Goal: Find contact information: Find contact information

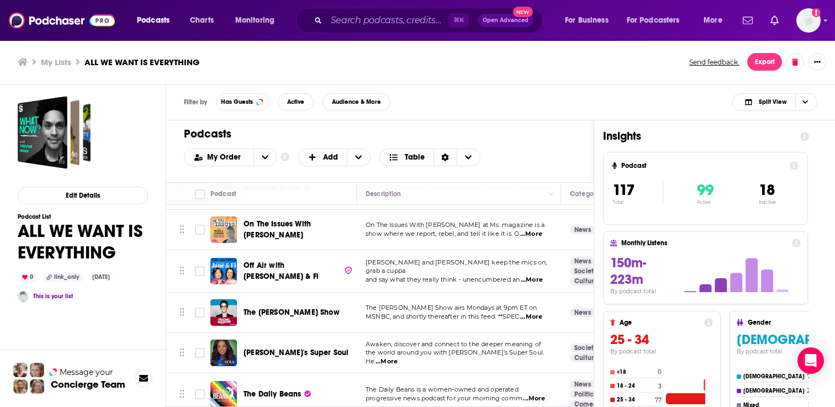
scroll to position [2569, 0]
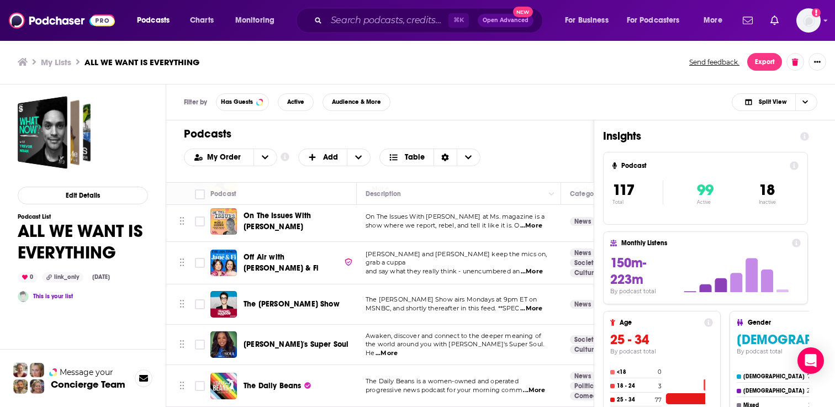
click at [292, 340] on span "[PERSON_NAME]'s Super Soul" at bounding box center [296, 344] width 105 height 9
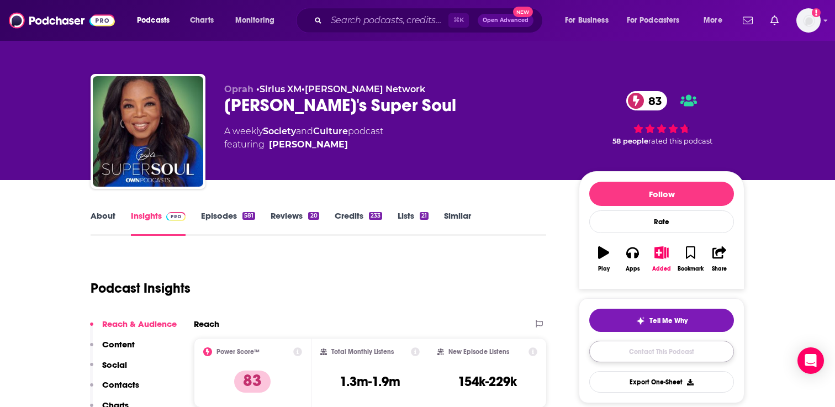
click at [607, 350] on link "Contact This Podcast" at bounding box center [661, 352] width 145 height 22
click at [233, 221] on link "Episodes 581" at bounding box center [228, 222] width 54 height 25
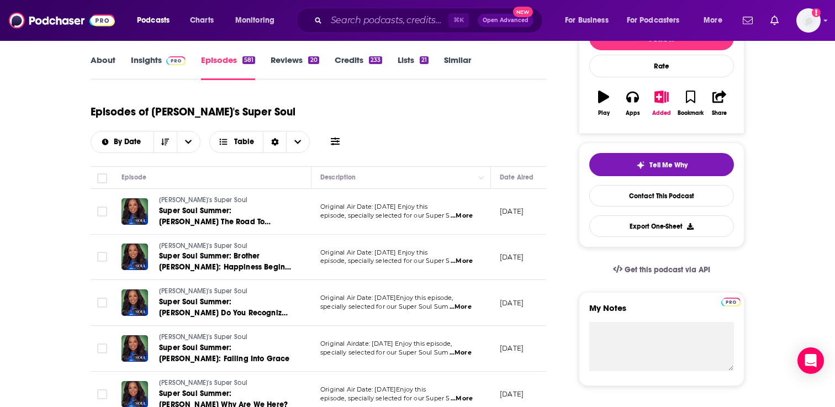
scroll to position [106, 0]
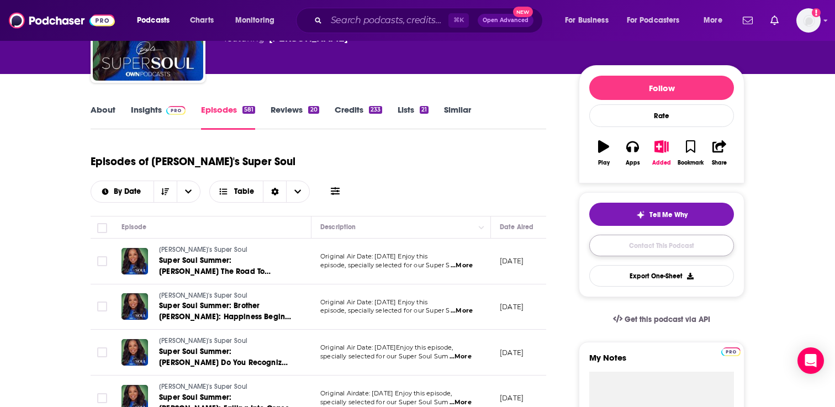
click at [642, 252] on link "Contact This Podcast" at bounding box center [661, 246] width 145 height 22
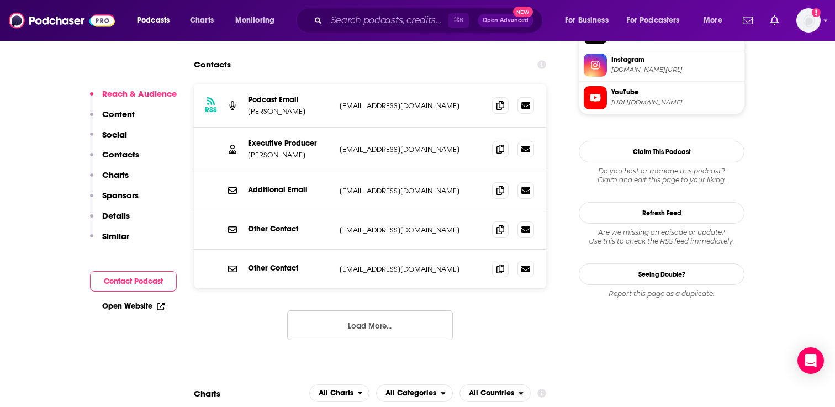
scroll to position [1062, 0]
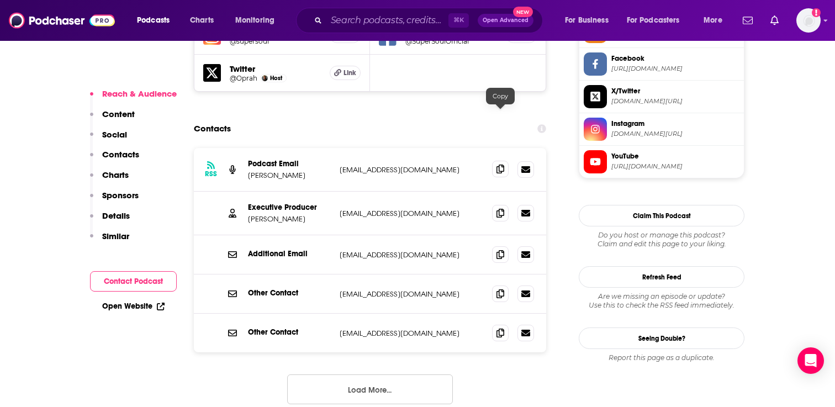
click at [501, 165] on icon at bounding box center [500, 169] width 8 height 9
click at [499, 208] on icon at bounding box center [500, 212] width 8 height 9
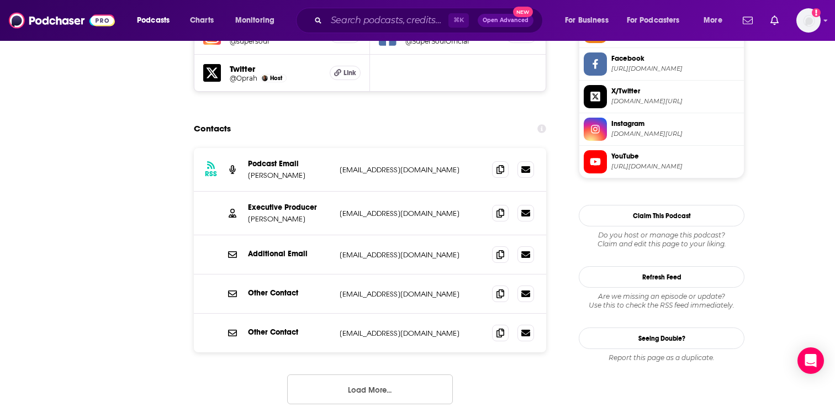
scroll to position [0, 0]
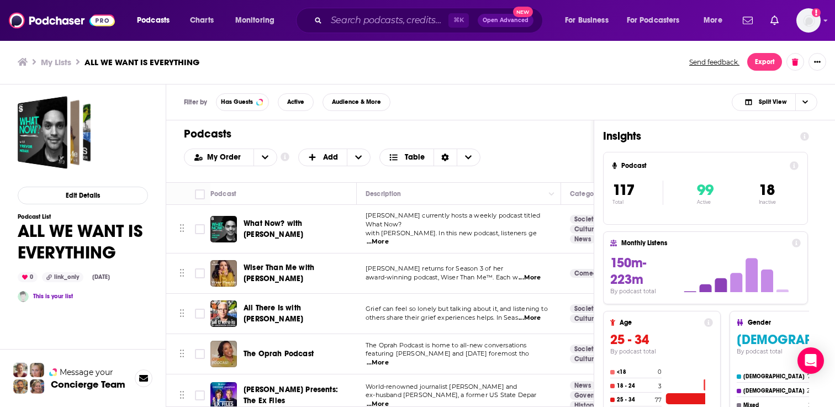
scroll to position [80, 0]
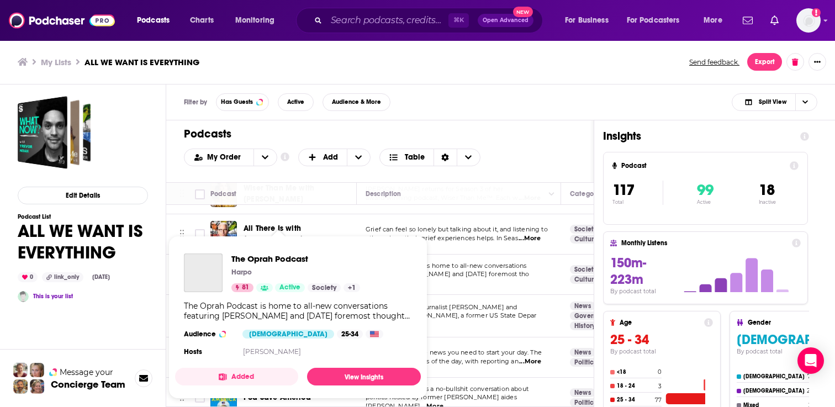
click at [298, 266] on div "The Oprah Podcast Harpo 81 Active Society + 1" at bounding box center [295, 272] width 129 height 39
click at [272, 256] on span "The Oprah Podcast" at bounding box center [295, 258] width 129 height 10
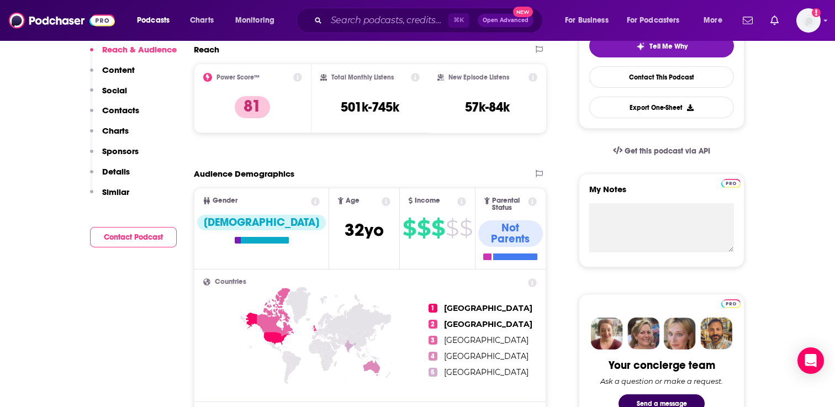
scroll to position [128, 0]
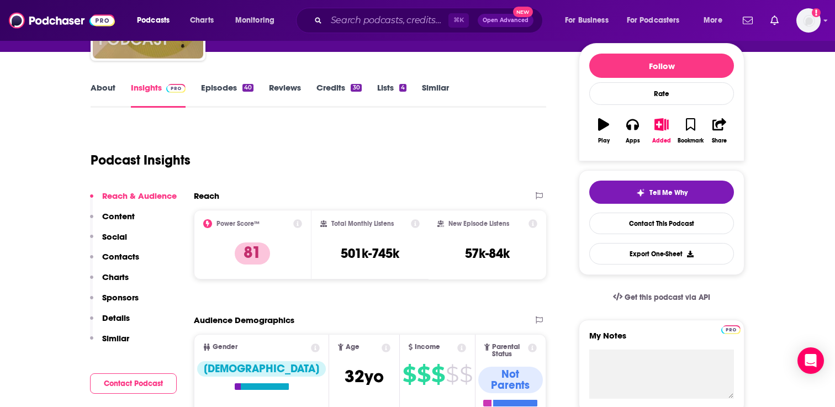
click at [224, 91] on link "Episodes 40" at bounding box center [227, 94] width 52 height 25
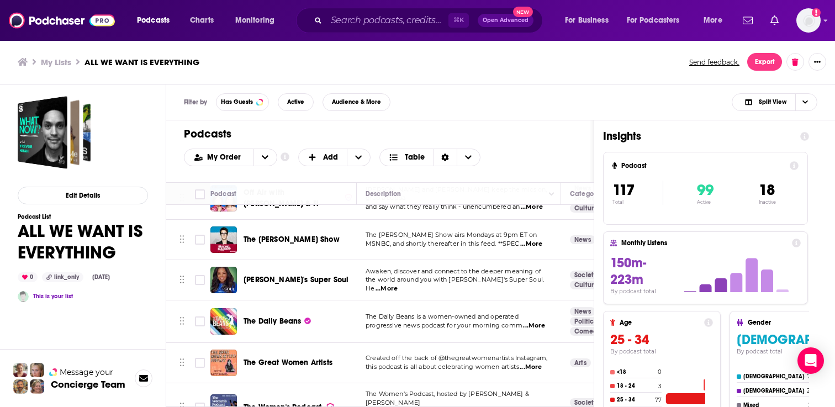
scroll to position [2654, 0]
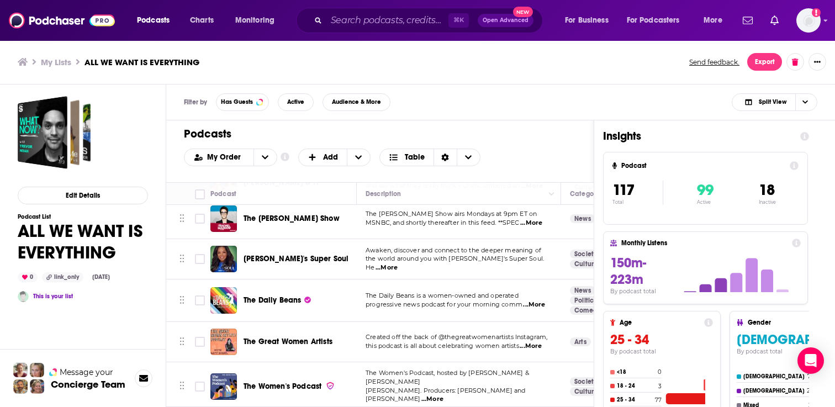
click at [279, 244] on div "Podcasts Charts Monitoring ⌘ K Open Advanced New For Business For Podcasters Mo…" at bounding box center [417, 203] width 835 height 407
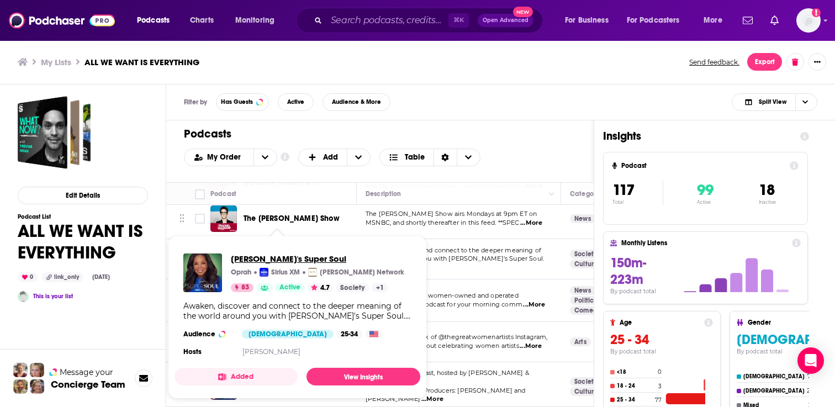
click at [277, 261] on span "[PERSON_NAME]'s Super Soul" at bounding box center [317, 258] width 173 height 10
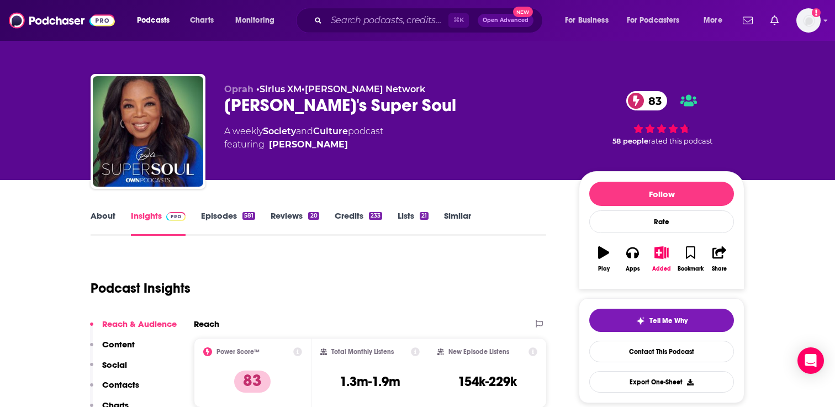
click at [100, 223] on link "About" at bounding box center [103, 222] width 25 height 25
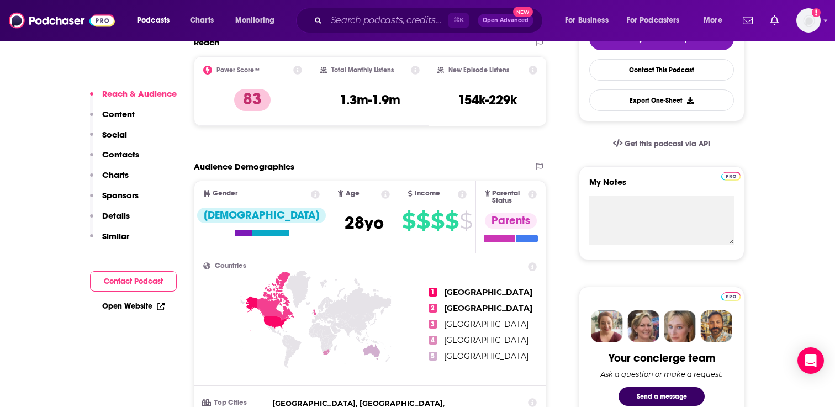
scroll to position [321, 0]
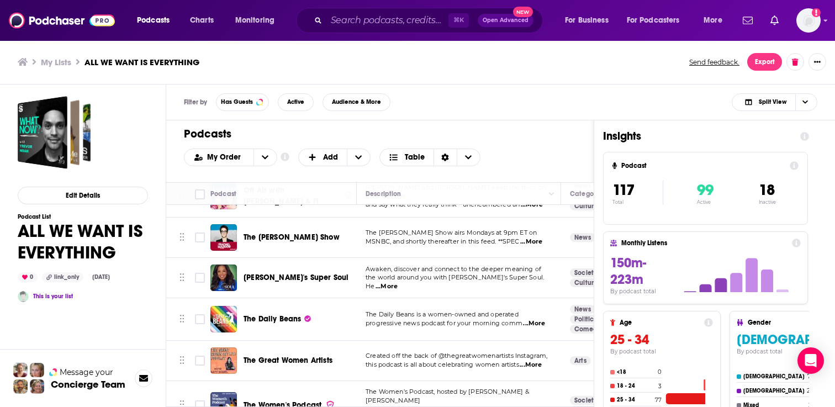
scroll to position [2654, 0]
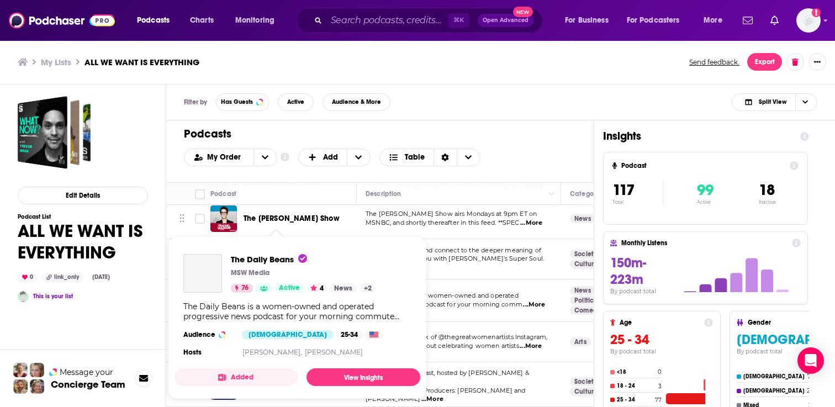
click at [260, 281] on div "The Daily Beans MSW Media 76 Active 4 News + 2" at bounding box center [303, 273] width 145 height 39
click at [266, 259] on span "The Daily Beans" at bounding box center [269, 259] width 76 height 10
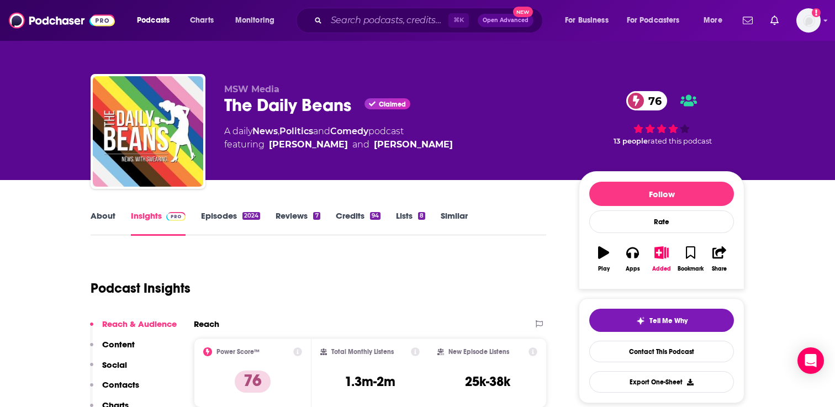
click at [228, 214] on link "Episodes 2024" at bounding box center [230, 222] width 59 height 25
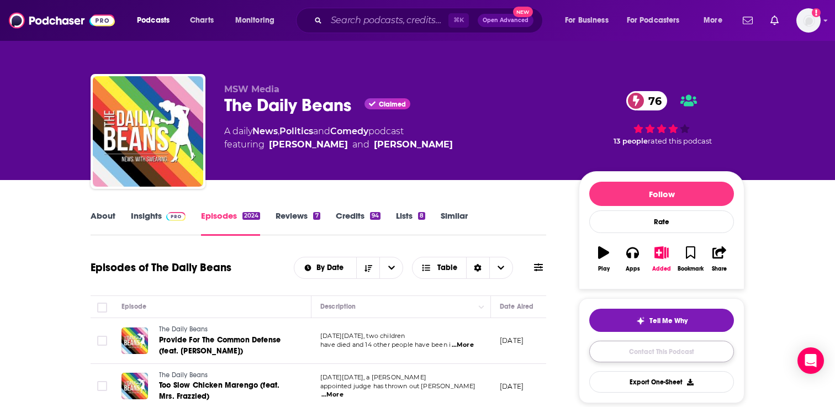
click at [654, 359] on link "Contact This Podcast" at bounding box center [661, 352] width 145 height 22
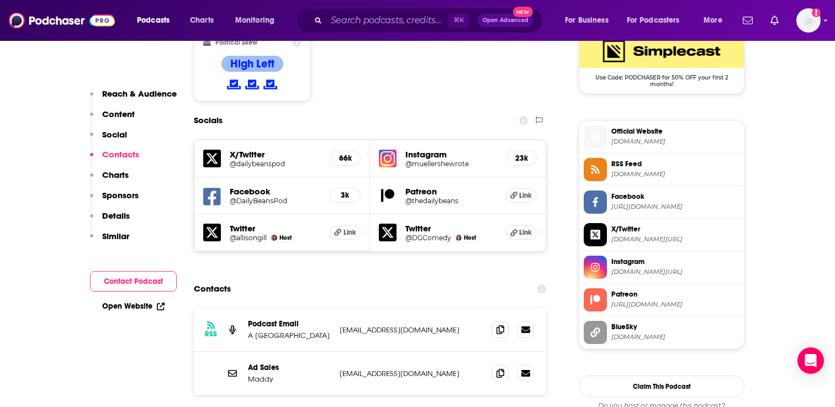
scroll to position [957, 0]
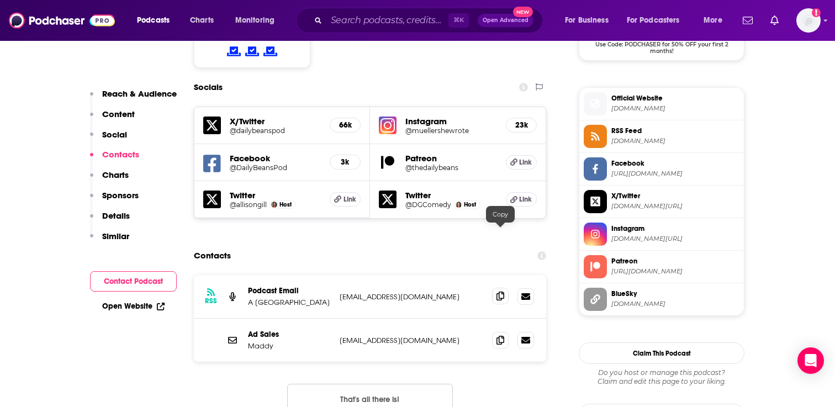
click at [498, 292] on icon at bounding box center [500, 296] width 8 height 9
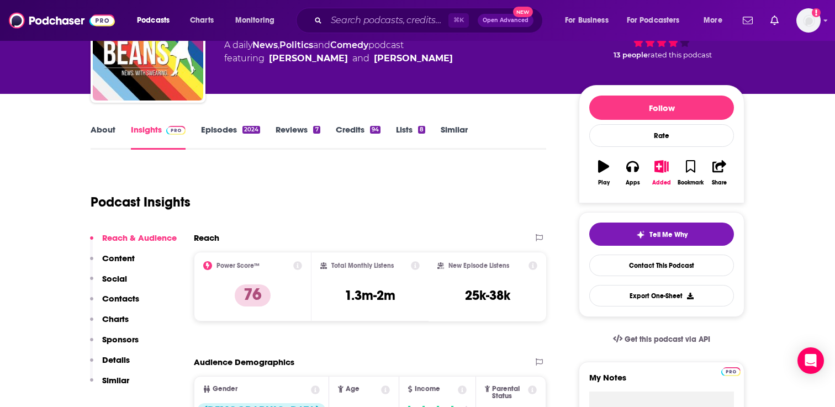
scroll to position [10, 0]
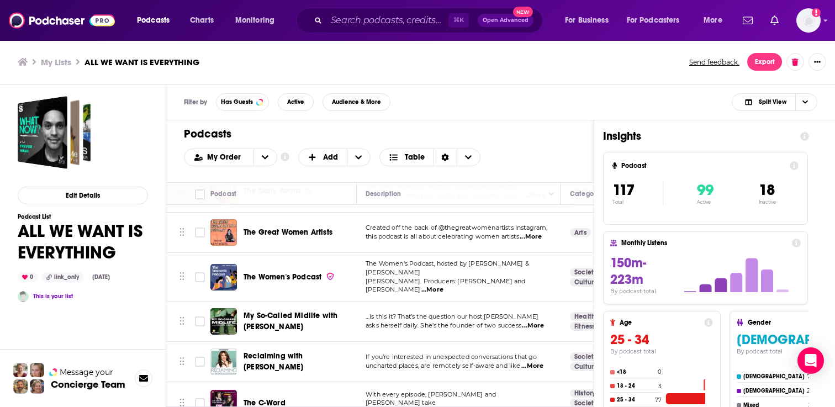
scroll to position [2770, 0]
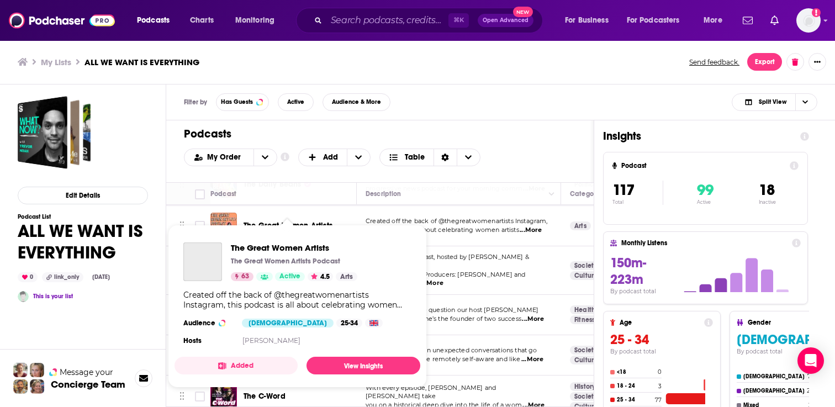
click at [295, 221] on span "The Great Women Artists" at bounding box center [288, 225] width 89 height 9
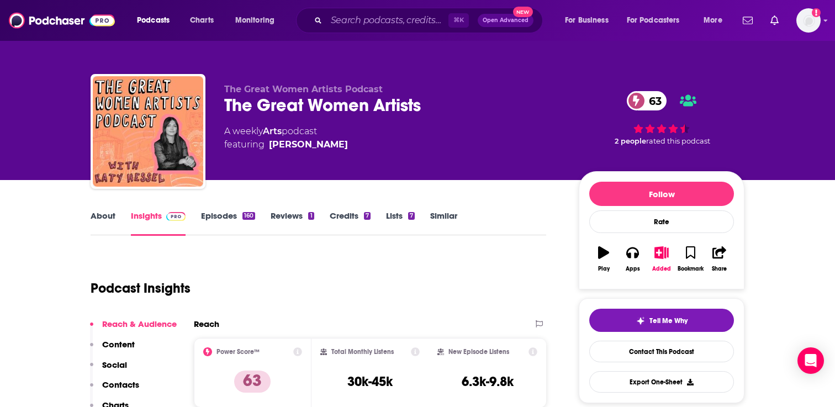
scroll to position [103, 0]
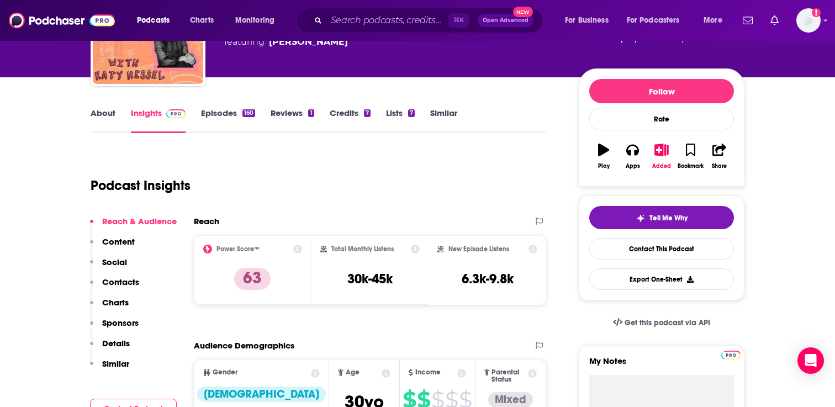
click at [235, 117] on link "Episodes 160" at bounding box center [228, 120] width 54 height 25
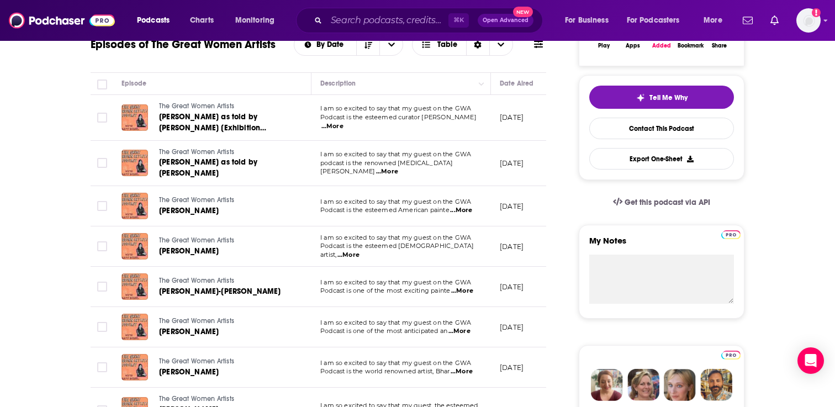
scroll to position [236, 0]
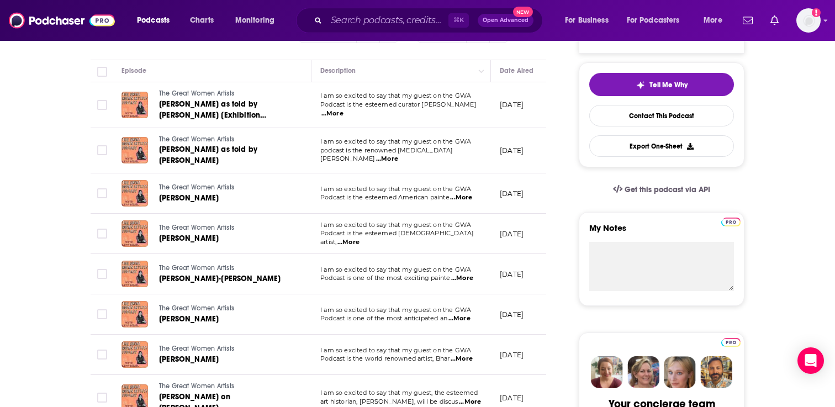
click at [461, 320] on span "...More" at bounding box center [459, 318] width 22 height 9
click at [343, 109] on span "...More" at bounding box center [332, 113] width 22 height 9
click at [398, 155] on span "...More" at bounding box center [387, 159] width 22 height 9
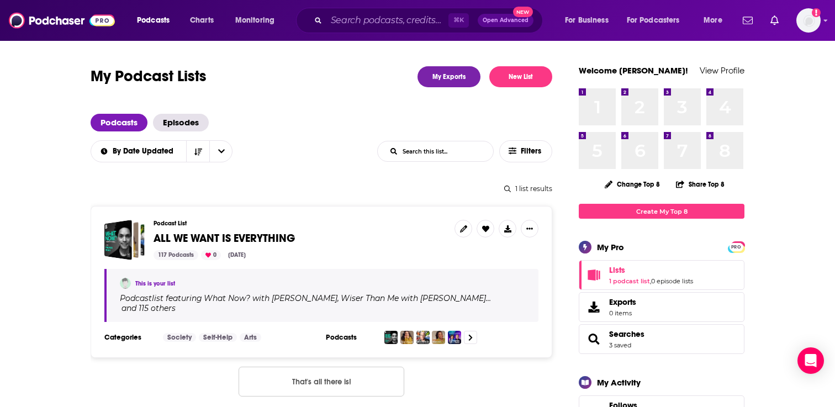
click at [242, 240] on span "ALL WE WANT IS EVERYTHING" at bounding box center [224, 238] width 141 height 14
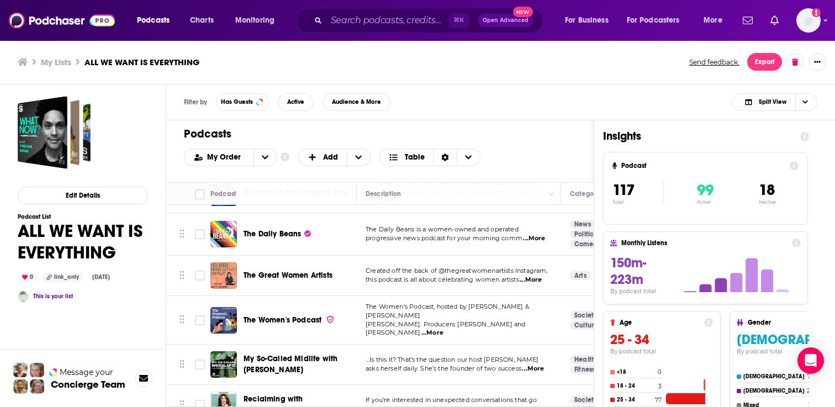
scroll to position [2722, 0]
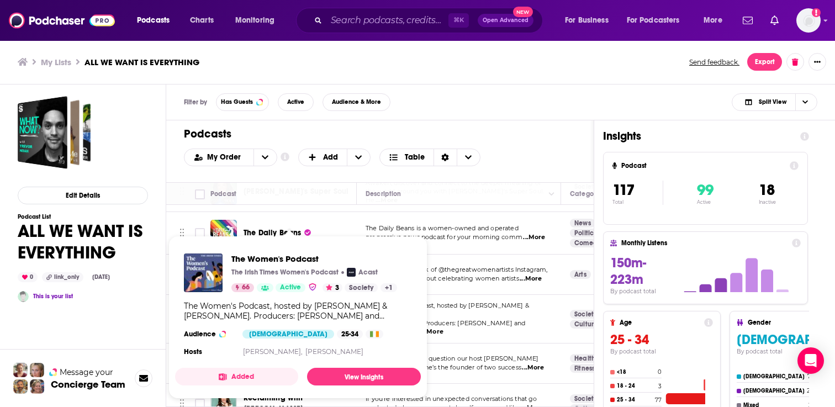
click at [297, 298] on div "The Women's Podcast The Irish Times Women's Podcast Acast 66 Active 3 Society +…" at bounding box center [298, 306] width 246 height 123
click at [298, 259] on span "The Women's Podcast" at bounding box center [314, 258] width 166 height 10
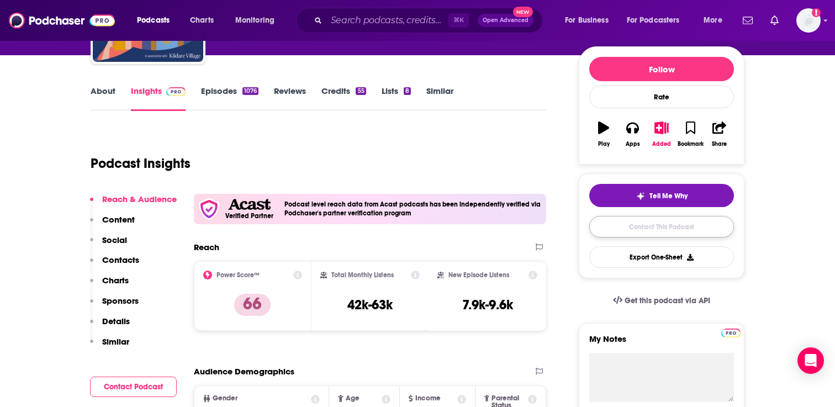
click at [687, 232] on link "Contact This Podcast" at bounding box center [661, 227] width 145 height 22
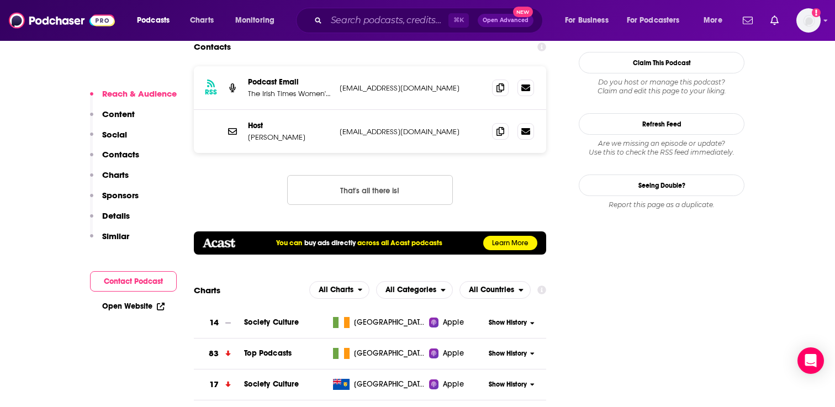
scroll to position [1154, 0]
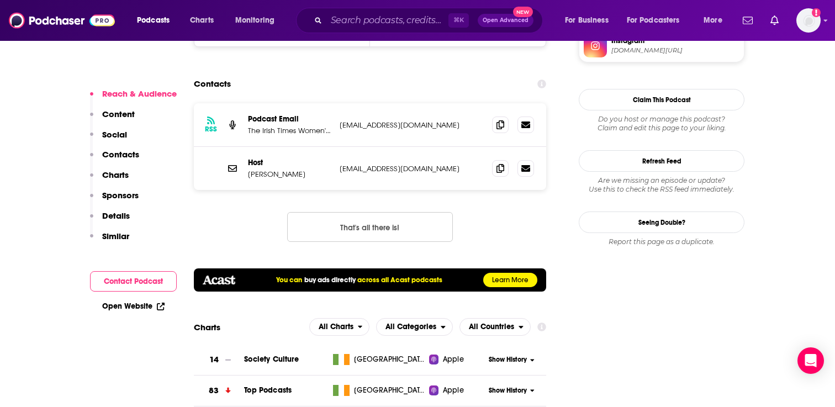
scroll to position [1130, 0]
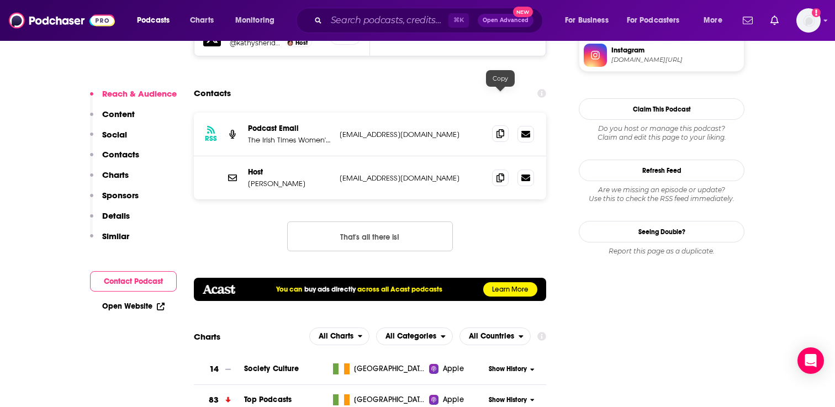
click at [497, 129] on icon at bounding box center [500, 133] width 8 height 9
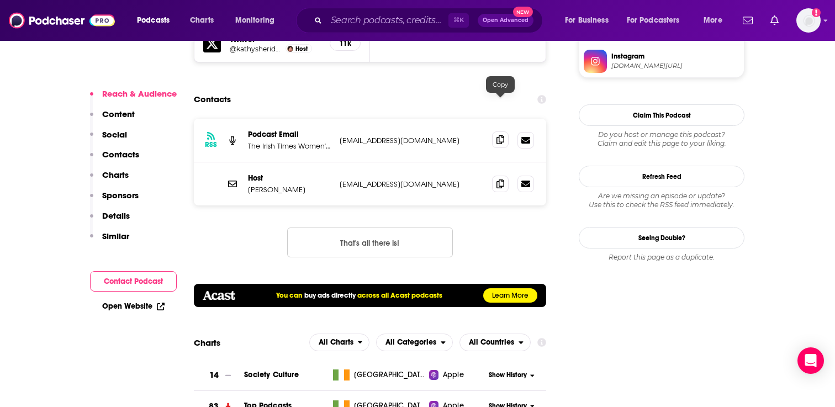
click at [500, 135] on icon at bounding box center [500, 139] width 8 height 9
click at [499, 179] on icon at bounding box center [500, 183] width 8 height 9
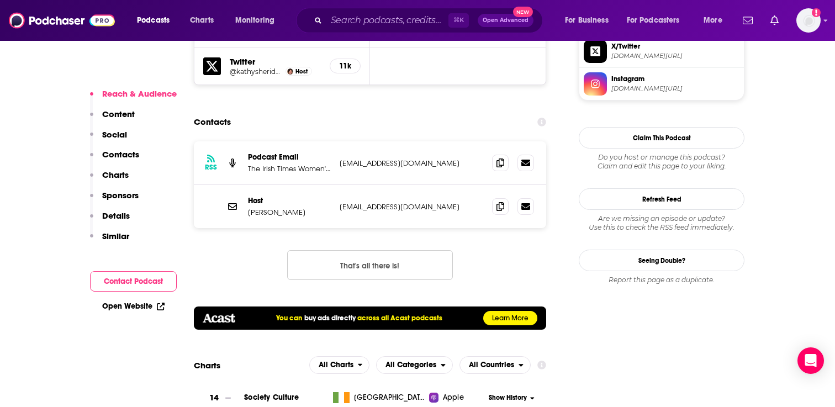
scroll to position [0, 0]
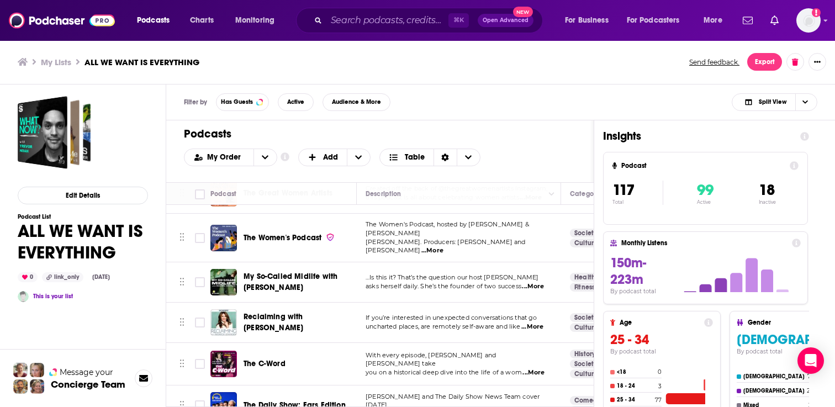
scroll to position [2821, 0]
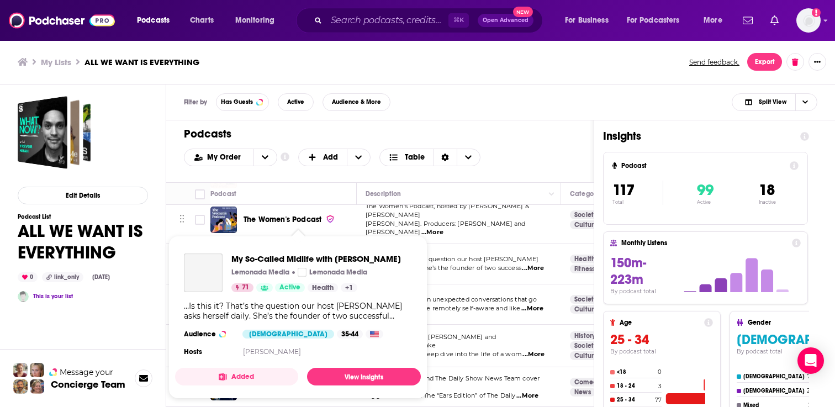
click at [294, 238] on div "Podcasts Charts Monitoring ⌘ K Open Advanced New For Business For Podcasters Mo…" at bounding box center [417, 203] width 835 height 407
click at [297, 254] on span "My So-Called Midlife with [PERSON_NAME]" at bounding box center [316, 258] width 170 height 10
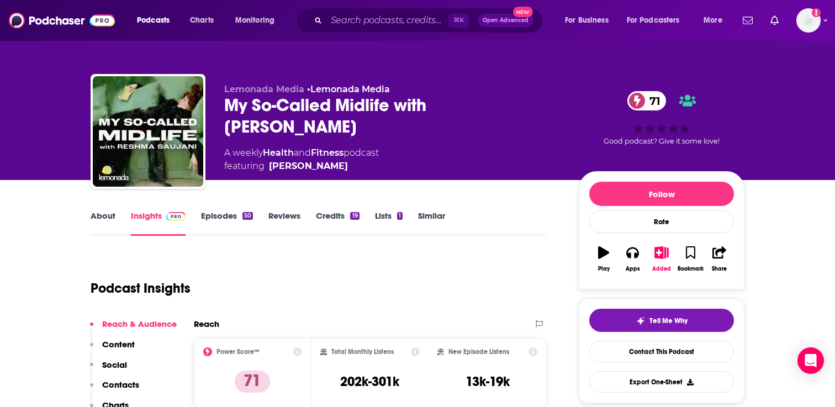
click at [229, 215] on link "Episodes 50" at bounding box center [227, 222] width 52 height 25
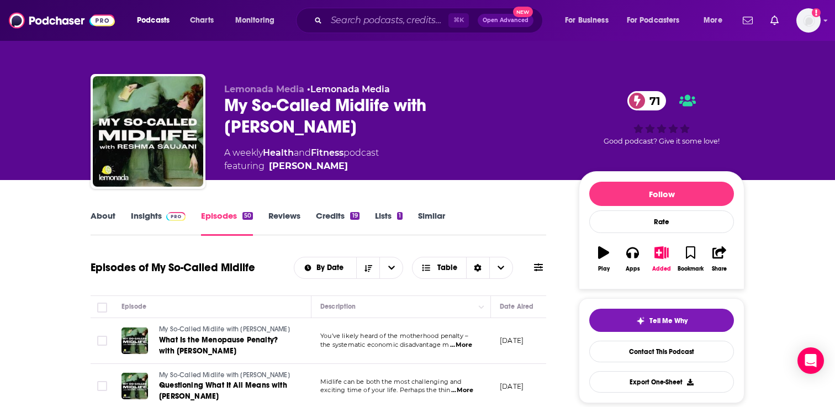
click at [113, 214] on link "About" at bounding box center [103, 222] width 25 height 25
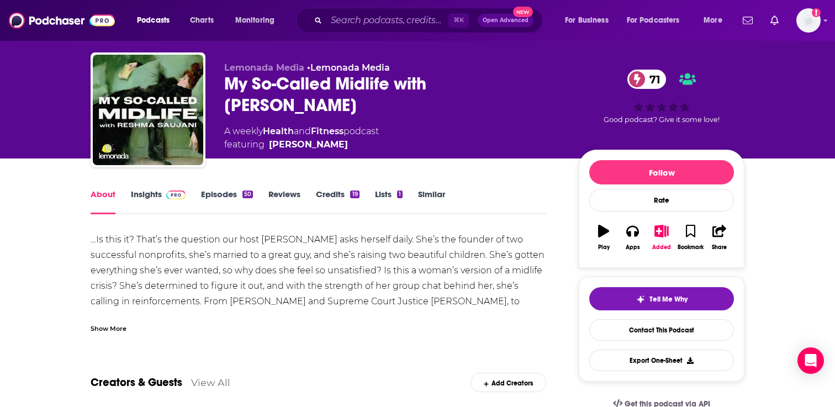
scroll to position [221, 0]
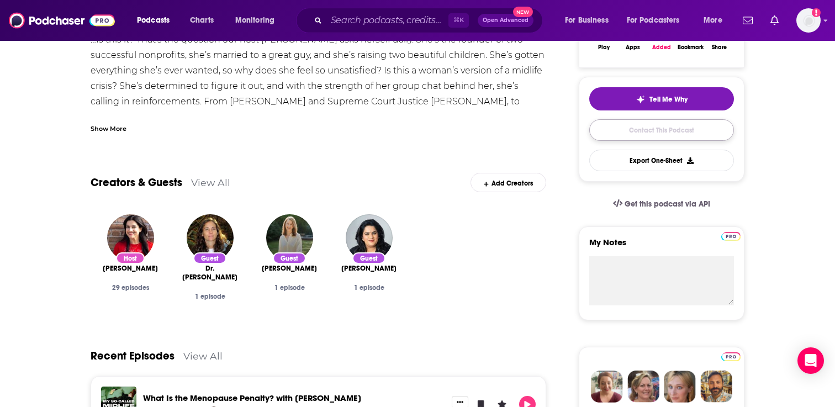
click at [661, 136] on link "Contact This Podcast" at bounding box center [661, 130] width 145 height 22
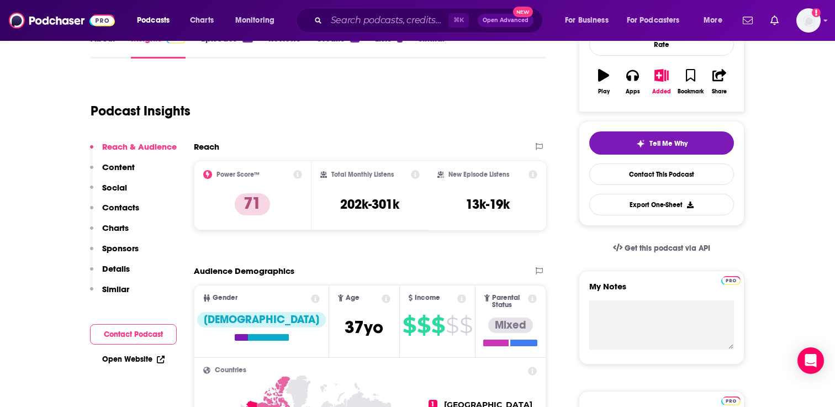
scroll to position [162, 0]
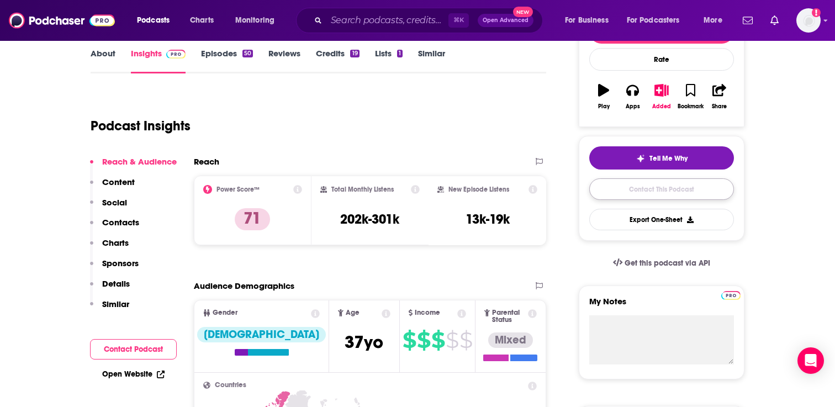
click at [607, 186] on link "Contact This Podcast" at bounding box center [661, 189] width 145 height 22
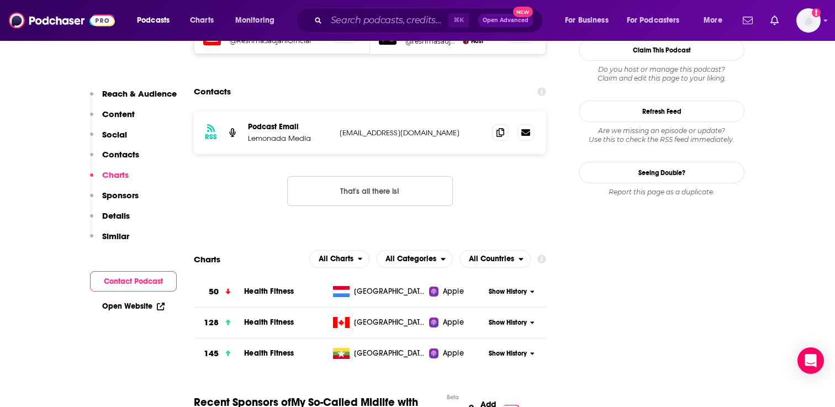
scroll to position [1000, 0]
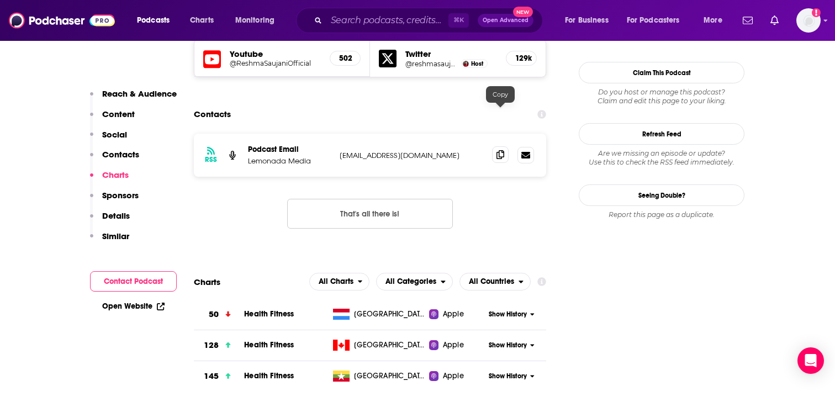
click at [500, 150] on icon at bounding box center [500, 154] width 8 height 9
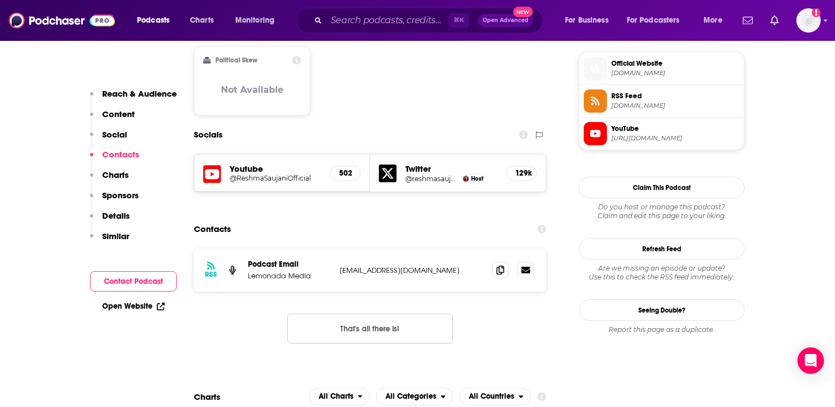
scroll to position [908, 0]
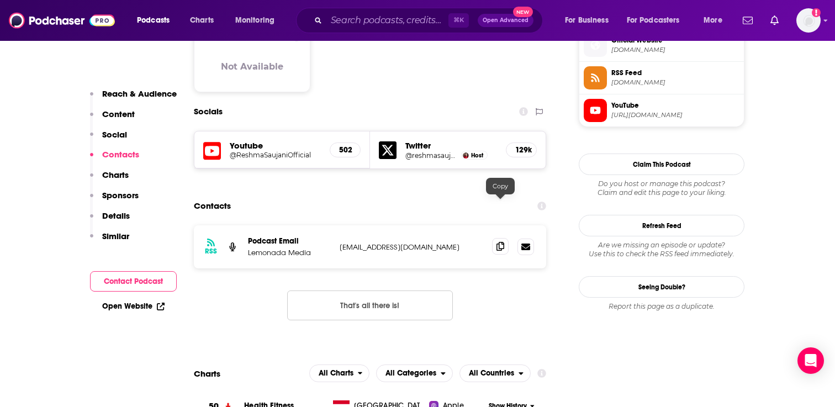
click at [502, 242] on icon at bounding box center [500, 246] width 8 height 9
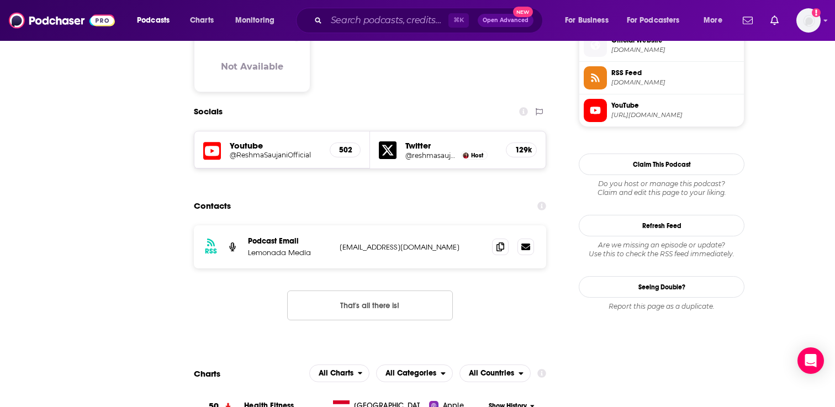
scroll to position [0, 0]
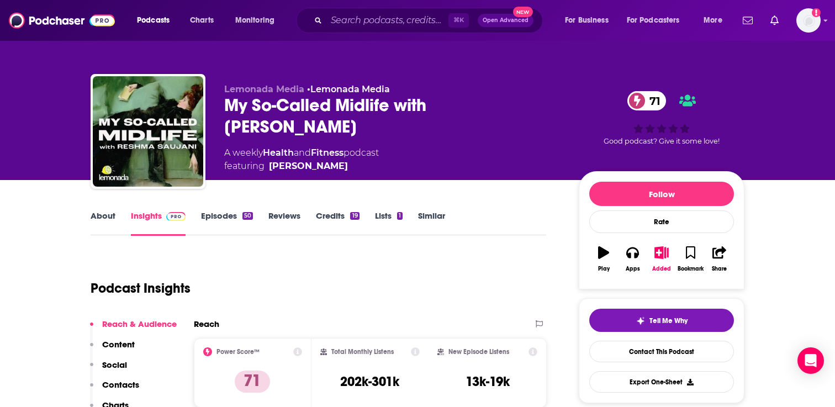
click at [217, 213] on link "Episodes 50" at bounding box center [227, 222] width 52 height 25
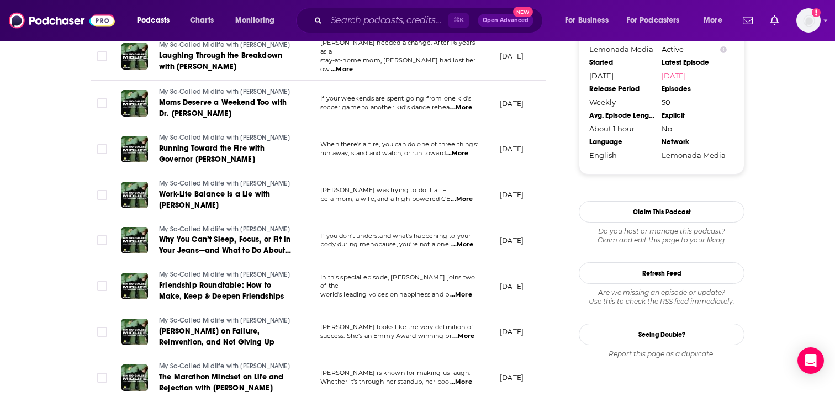
scroll to position [1078, 0]
